Goal: Find specific page/section: Find specific page/section

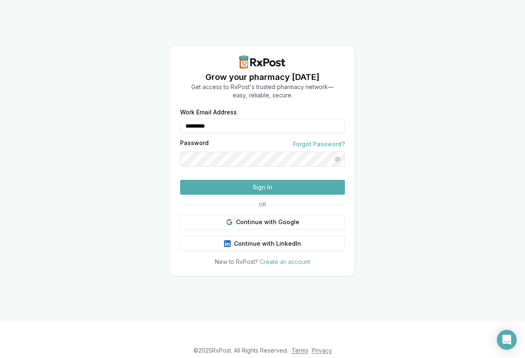
type input "**********"
click at [341, 152] on button "Show password" at bounding box center [337, 159] width 15 height 15
click at [276, 195] on button "Sign In" at bounding box center [262, 187] width 165 height 15
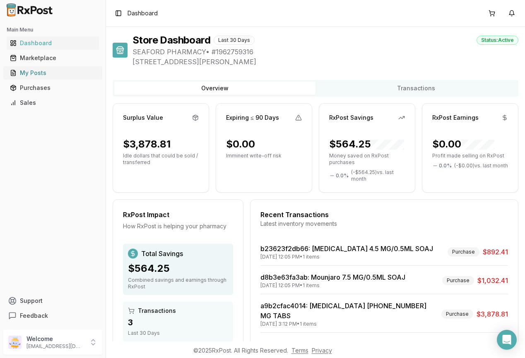
click at [34, 75] on div "My Posts" at bounding box center [53, 73] width 86 height 8
